Goal: Task Accomplishment & Management: Complete application form

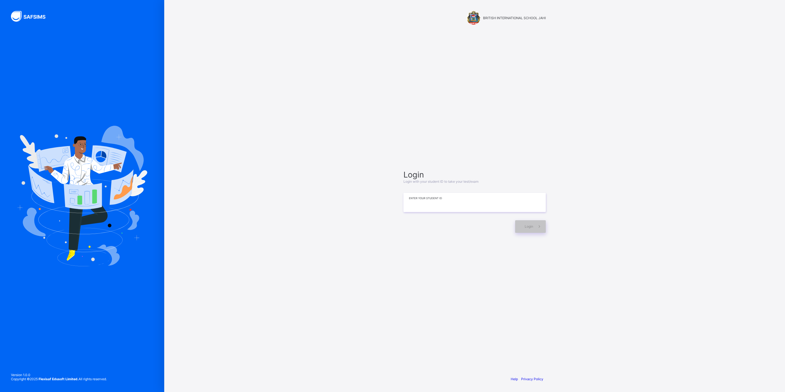
click at [450, 206] on input at bounding box center [475, 202] width 142 height 19
type input "**********"
click at [530, 226] on span "Login" at bounding box center [529, 226] width 8 height 4
drag, startPoint x: 554, startPoint y: 341, endPoint x: 502, endPoint y: 338, distance: 51.8
click at [502, 338] on div "**********" at bounding box center [474, 201] width 153 height 318
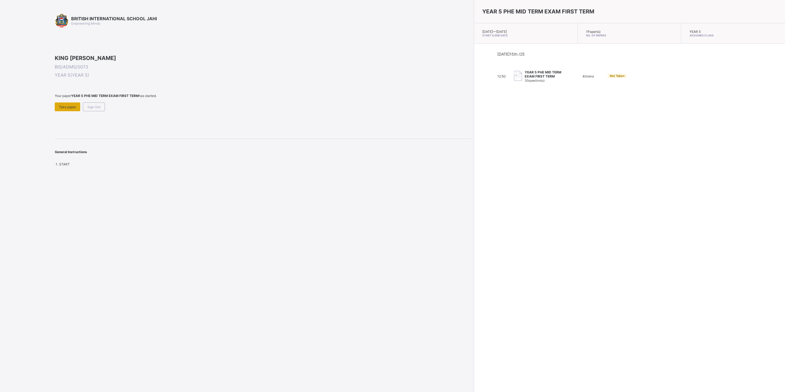
click at [71, 111] on div "Take paper" at bounding box center [67, 106] width 25 height 9
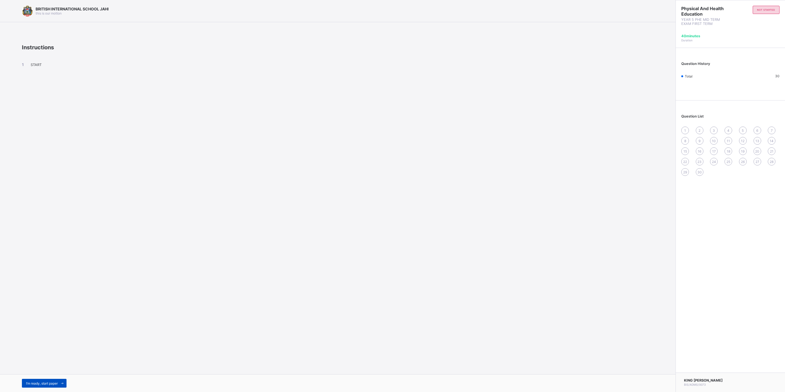
click at [37, 380] on div "I’m ready, start paper" at bounding box center [44, 383] width 45 height 9
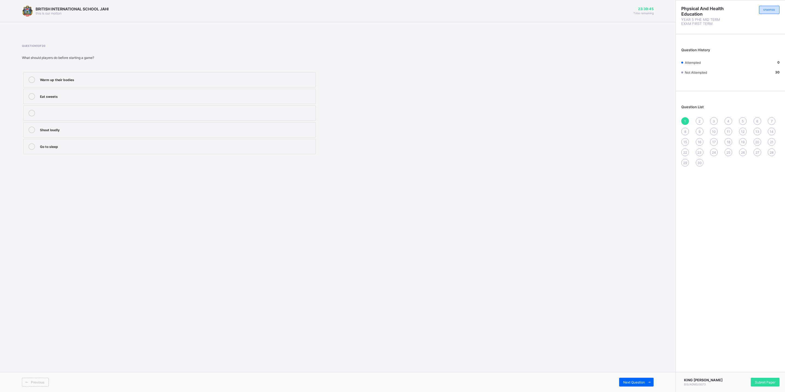
click at [122, 85] on label "Warm up their bodies" at bounding box center [169, 79] width 293 height 15
click at [643, 384] on div "Next Question" at bounding box center [636, 382] width 34 height 9
click at [126, 83] on label "Move around with the ball" at bounding box center [169, 79] width 293 height 15
click at [624, 379] on div "Next Question" at bounding box center [636, 382] width 34 height 9
click at [81, 129] on div "To share the ball with teammates" at bounding box center [176, 128] width 273 height 5
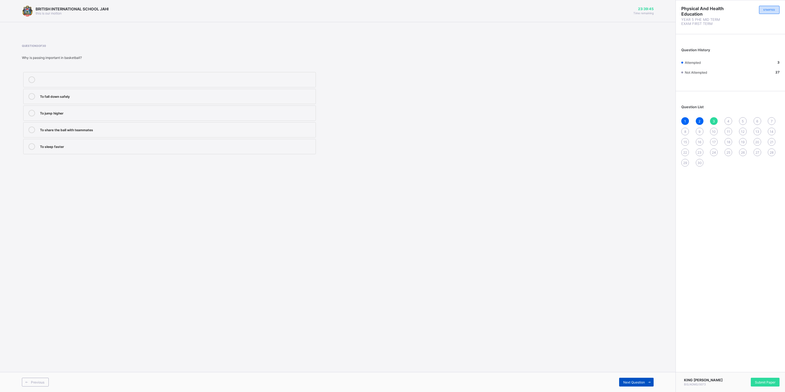
click at [632, 382] on span "Next Question" at bounding box center [634, 382] width 22 height 4
click at [83, 133] on div "Drawing" at bounding box center [176, 129] width 273 height 7
click at [643, 378] on div "Next Question" at bounding box center [636, 382] width 34 height 9
click at [22, 381] on span at bounding box center [26, 382] width 9 height 9
click at [639, 378] on div "Next Question" at bounding box center [636, 382] width 34 height 9
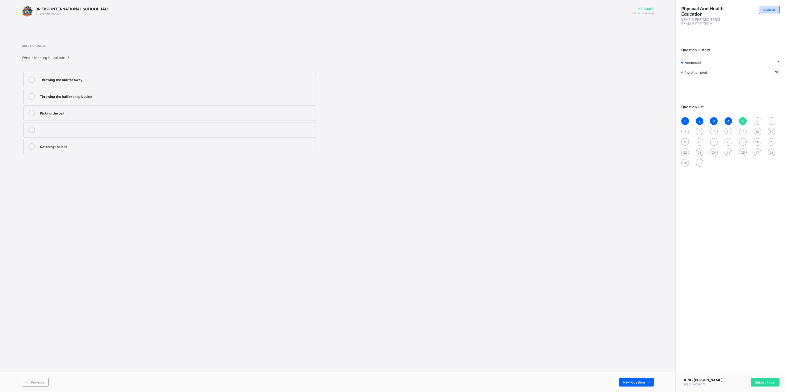
click at [125, 90] on label "Throwing the ball into the basket" at bounding box center [169, 96] width 293 height 15
click at [628, 382] on span "Next Question" at bounding box center [634, 382] width 22 height 4
click at [111, 131] on div "Bouncing the ball while moving" at bounding box center [176, 128] width 273 height 5
click at [631, 376] on div "Previous Next Question" at bounding box center [338, 382] width 676 height 20
click at [631, 380] on span "Next Question" at bounding box center [634, 382] width 22 height 4
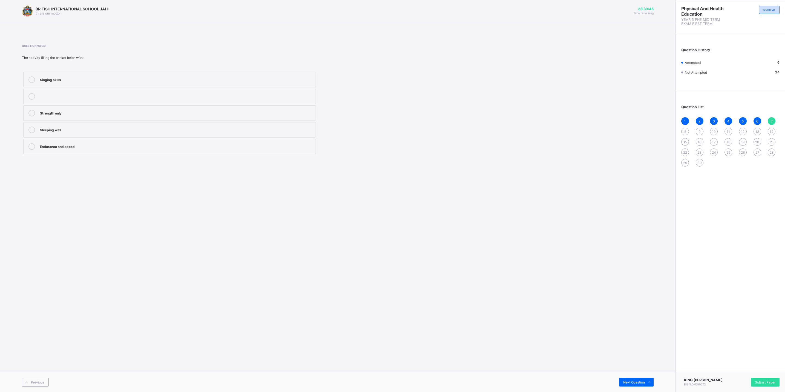
click at [79, 144] on div "Endurance and speed" at bounding box center [176, 145] width 273 height 5
click at [630, 384] on span "Next Question" at bounding box center [634, 382] width 22 height 4
click at [92, 146] on div "Filling the basket" at bounding box center [176, 145] width 273 height 5
click at [622, 383] on div "Next Question" at bounding box center [636, 382] width 34 height 9
click at [94, 95] on div "To help children do step-ups" at bounding box center [176, 95] width 273 height 5
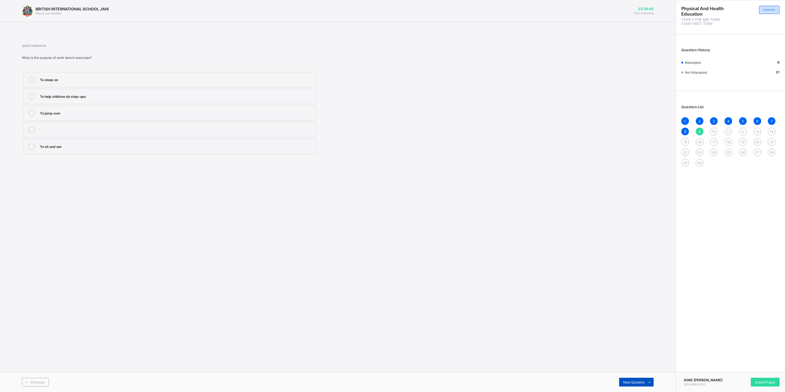
click at [643, 381] on span "Next Question" at bounding box center [634, 382] width 22 height 4
click at [83, 100] on label "Agility ladder" at bounding box center [169, 96] width 293 height 15
click at [639, 385] on div "Next Question" at bounding box center [636, 382] width 34 height 9
click at [75, 94] on div "Arm and back strength" at bounding box center [176, 95] width 273 height 5
click at [634, 379] on div "Next Question" at bounding box center [636, 382] width 34 height 9
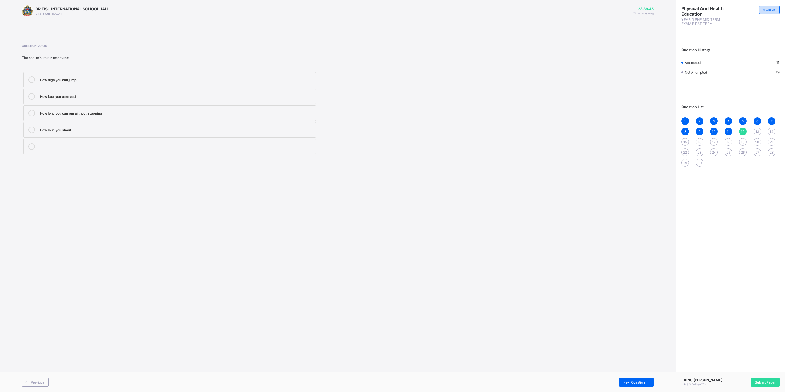
click at [107, 94] on div "How fast you can read" at bounding box center [176, 95] width 273 height 5
click at [93, 116] on div "How long you can run without stopping" at bounding box center [176, 113] width 273 height 7
click at [630, 378] on div "Next Question" at bounding box center [636, 382] width 34 height 9
click at [68, 125] on label "Bench" at bounding box center [169, 129] width 293 height 15
click at [642, 384] on span "Next Question" at bounding box center [634, 382] width 22 height 4
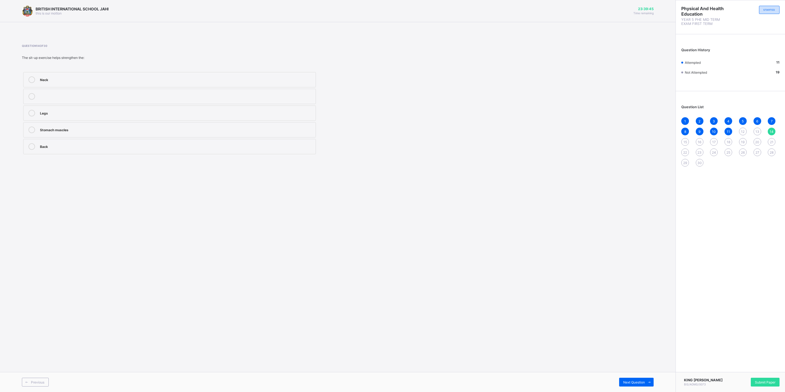
click at [742, 132] on span "12" at bounding box center [743, 131] width 4 height 4
click at [160, 118] on label "How long you can run without stopping" at bounding box center [169, 112] width 293 height 15
click at [759, 130] on div "13" at bounding box center [758, 132] width 8 height 8
click at [90, 133] on div "Bench" at bounding box center [176, 129] width 273 height 7
click at [773, 129] on div "14" at bounding box center [772, 132] width 8 height 8
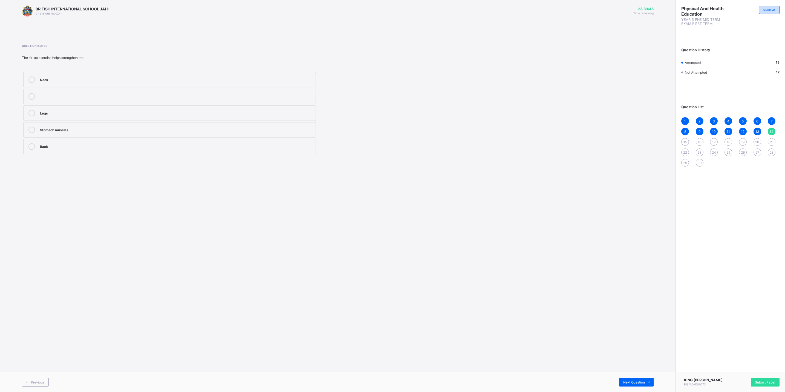
click at [59, 137] on label "Stomach muscles" at bounding box center [169, 129] width 293 height 15
click at [45, 379] on div "Previous" at bounding box center [35, 382] width 27 height 9
click at [48, 373] on div "Previous Next Question" at bounding box center [338, 382] width 676 height 20
click at [30, 384] on div "Previous" at bounding box center [35, 382] width 27 height 9
click at [30, 384] on span at bounding box center [26, 382] width 9 height 9
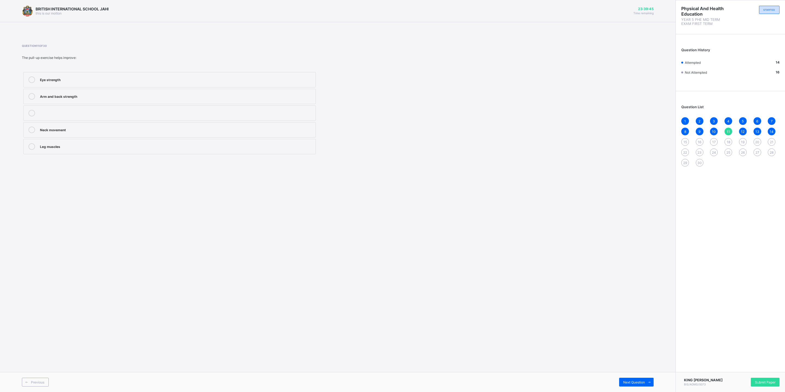
click at [103, 147] on div "Leg muscles" at bounding box center [176, 145] width 273 height 5
click at [684, 144] on div "15" at bounding box center [685, 142] width 8 height 8
click at [81, 111] on div "Press-up" at bounding box center [176, 112] width 273 height 5
click at [645, 379] on span at bounding box center [649, 382] width 9 height 9
drag, startPoint x: 42, startPoint y: 110, endPoint x: 42, endPoint y: 114, distance: 3.8
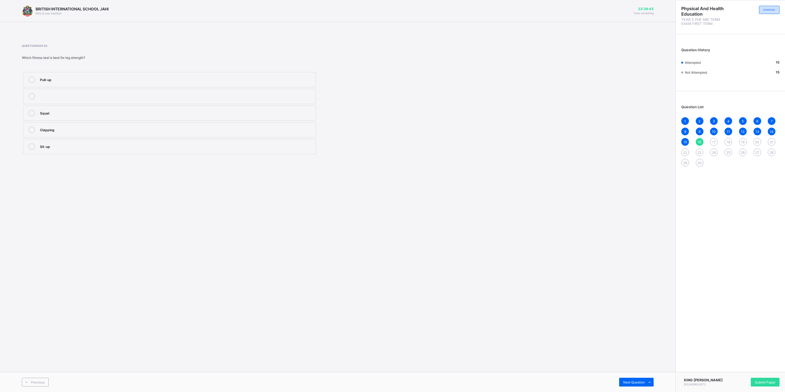
click at [42, 114] on div "Squat" at bounding box center [176, 112] width 273 height 5
click at [627, 380] on span "Next Question" at bounding box center [634, 382] width 22 height 4
click at [92, 82] on div "Press-up" at bounding box center [176, 79] width 273 height 7
click at [633, 381] on span "Next Question" at bounding box center [634, 382] width 22 height 4
click at [90, 107] on label "How fast you can move" at bounding box center [169, 112] width 293 height 15
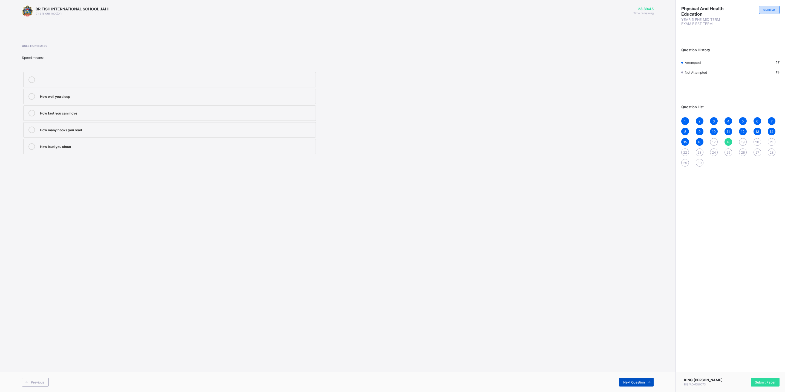
click at [642, 381] on span "Next Question" at bounding box center [634, 382] width 22 height 4
click at [148, 136] on label "Move quickly and change direction easily" at bounding box center [169, 129] width 293 height 15
click at [630, 383] on span "Next Question" at bounding box center [634, 382] width 22 height 4
click at [80, 77] on div "Pulling a rope in tug-of-war" at bounding box center [176, 78] width 273 height 5
drag, startPoint x: 614, startPoint y: 299, endPoint x: 609, endPoint y: 318, distance: 19.3
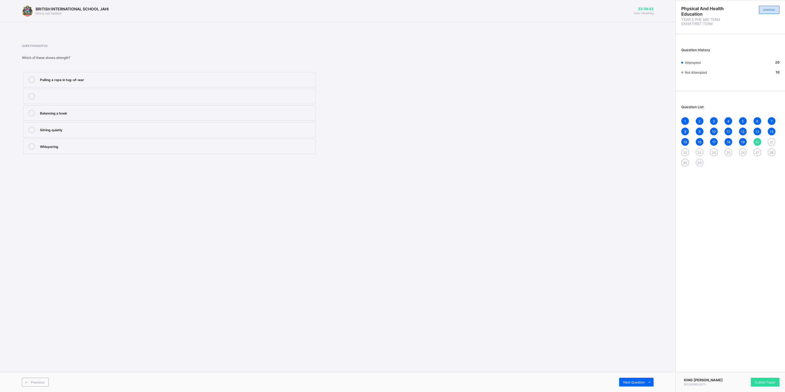
click at [609, 318] on div "BRITISH INTERNATIONAL SCHOOL JAHI this is our [PERSON_NAME] 23:39:45 Time remai…" at bounding box center [338, 196] width 676 height 392
click at [653, 383] on span at bounding box center [649, 382] width 9 height 9
click at [91, 96] on div "Standing still" at bounding box center [176, 95] width 273 height 5
click at [126, 132] on div "One-minute run" at bounding box center [176, 128] width 273 height 5
click at [728, 133] on span "11" at bounding box center [728, 131] width 3 height 4
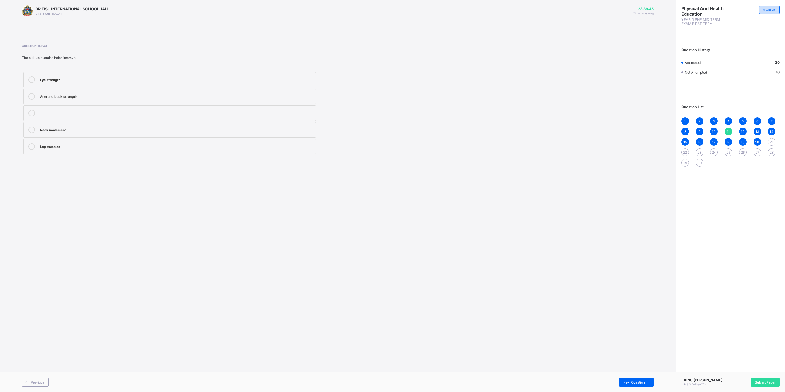
click at [642, 377] on div "Previous Next Question" at bounding box center [338, 382] width 676 height 20
click at [642, 380] on span "Next Question" at bounding box center [634, 382] width 22 height 4
click at [642, 382] on span "Next Question" at bounding box center [634, 382] width 22 height 4
click at [28, 378] on div "Previous" at bounding box center [35, 382] width 27 height 9
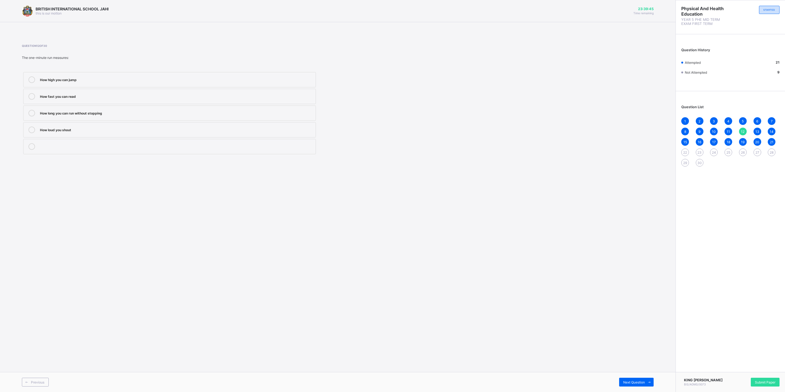
click at [682, 150] on div "22" at bounding box center [685, 152] width 8 height 8
click at [117, 82] on div "Dancing" at bounding box center [176, 79] width 273 height 7
click at [93, 145] on div "Endurance" at bounding box center [176, 145] width 273 height 5
click at [643, 383] on span "Next Question" at bounding box center [634, 382] width 22 height 4
click at [76, 98] on div "The ability to perform physical activities without getting tired quickly" at bounding box center [176, 95] width 273 height 5
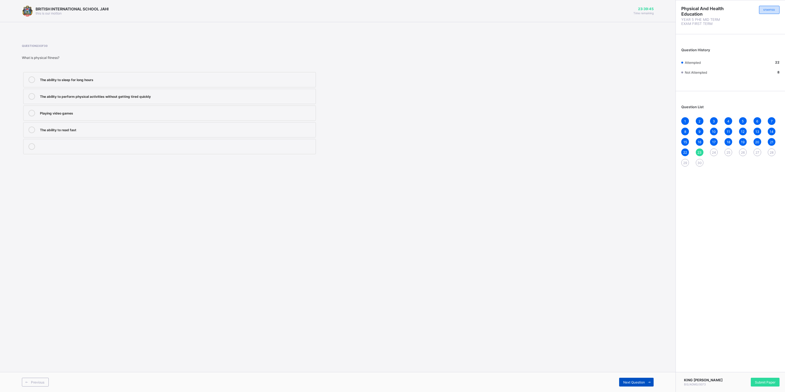
click at [627, 384] on div "Next Question" at bounding box center [636, 382] width 34 height 9
click at [112, 145] on div "Good coordination and rhythm" at bounding box center [176, 145] width 273 height 5
click at [632, 384] on span "Next Question" at bounding box center [634, 382] width 22 height 4
click at [83, 85] on label "They help improve coordination and fun" at bounding box center [169, 79] width 293 height 15
click at [636, 381] on span "Next Question" at bounding box center [634, 382] width 22 height 4
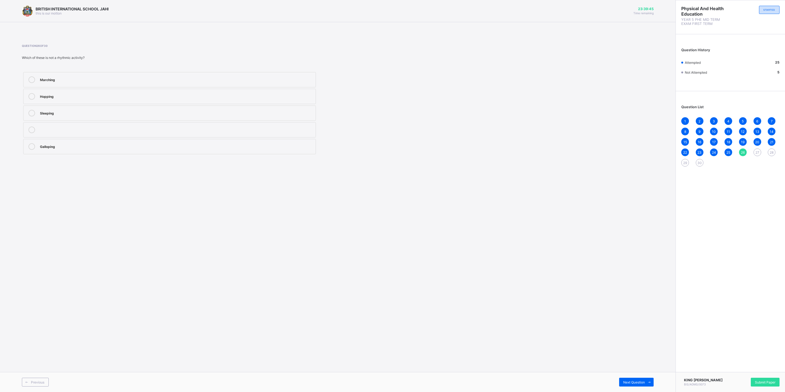
click at [66, 115] on div "Sleeping" at bounding box center [176, 112] width 273 height 5
click at [637, 384] on span "Next Question" at bounding box center [634, 382] width 22 height 4
click at [83, 96] on div "Jump on one leg" at bounding box center [176, 95] width 273 height 5
click at [625, 381] on span "Next Question" at bounding box center [634, 382] width 22 height 4
click at [65, 83] on div "Moving like a horse with one leg leading" at bounding box center [176, 79] width 273 height 7
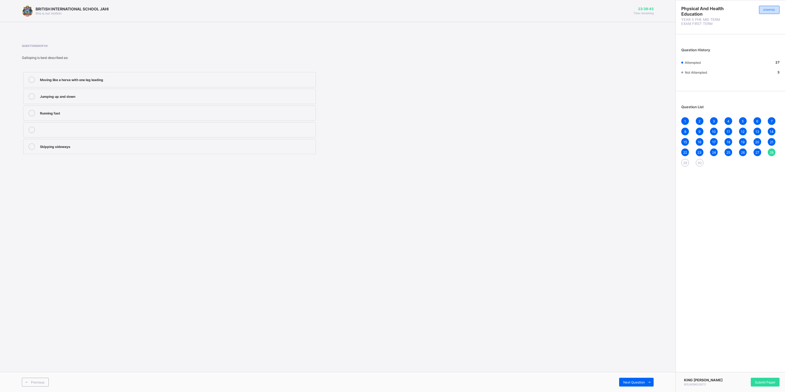
click at [634, 377] on div "Previous Next Question" at bounding box center [338, 382] width 676 height 20
click at [637, 380] on span "Next Question" at bounding box center [634, 382] width 22 height 4
click at [118, 77] on div "Marching" at bounding box center [176, 78] width 273 height 5
click at [738, 151] on div "1 2 3 4 5 6 7 8 9 10 11 12 13 14 15 16 17 18 19 20 21 22 23 24 25 26 27 28 29 30" at bounding box center [730, 141] width 98 height 49
click at [744, 150] on div "26" at bounding box center [743, 152] width 8 height 8
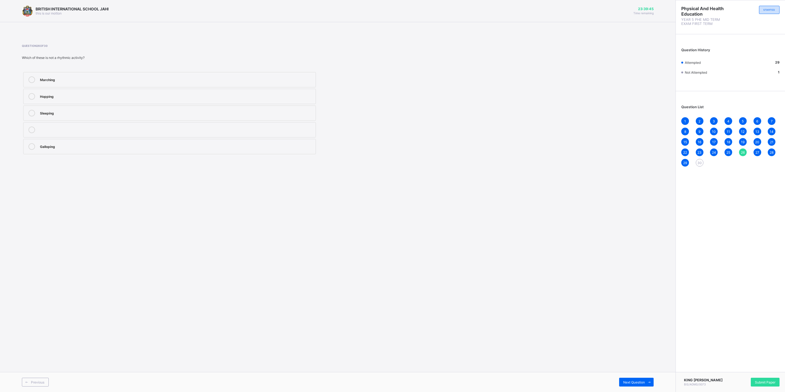
click at [761, 150] on div "27" at bounding box center [758, 152] width 8 height 8
click at [714, 154] on span "24" at bounding box center [714, 152] width 4 height 4
click at [730, 149] on div "25" at bounding box center [729, 152] width 8 height 8
click at [688, 150] on div "22" at bounding box center [685, 152] width 8 height 8
click at [699, 158] on div "1 2 3 4 5 6 7 8 9 10 11 12 13 14 15 16 17 18 19 20 21 22 23 24 25 26 27 28 29 30" at bounding box center [730, 141] width 98 height 49
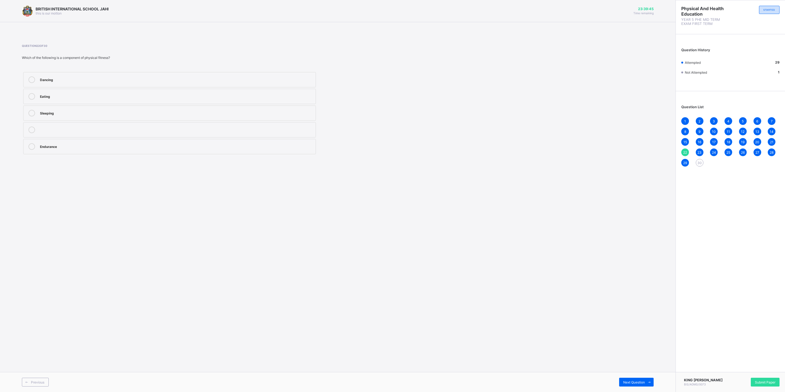
click at [699, 165] on div "30" at bounding box center [700, 163] width 8 height 8
click at [156, 132] on div "Movements done in a pattern or beat" at bounding box center [176, 128] width 273 height 5
click at [775, 384] on div "Submit Paper" at bounding box center [765, 382] width 29 height 9
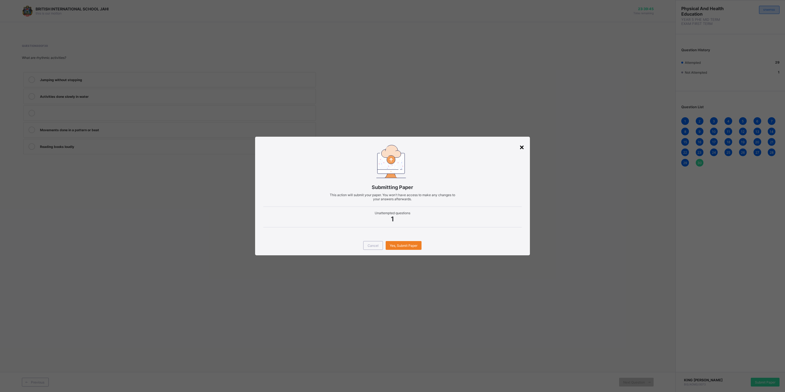
click at [524, 147] on div "×" at bounding box center [521, 146] width 5 height 9
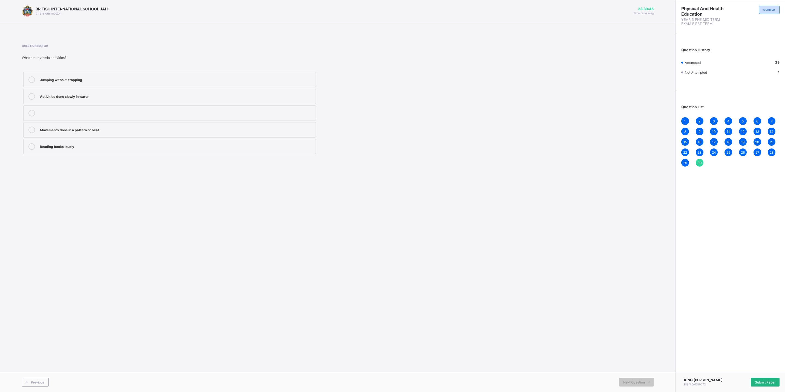
click at [771, 380] on span "Submit Paper" at bounding box center [765, 382] width 21 height 4
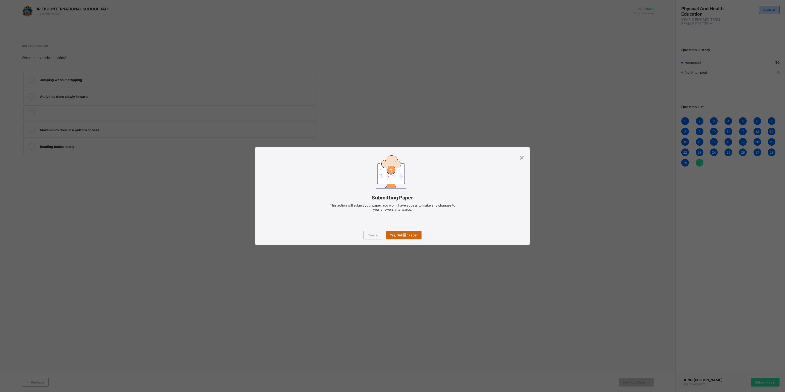
click at [404, 237] on span "Yes, Submit Paper" at bounding box center [404, 235] width 28 height 4
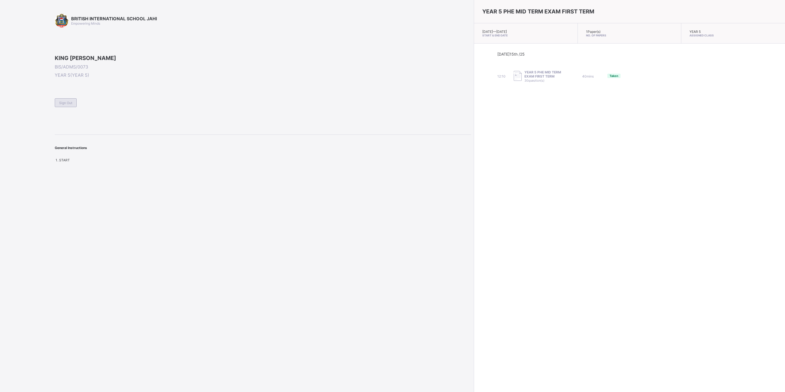
click at [60, 105] on span "Sign Out" at bounding box center [65, 103] width 13 height 4
